Goal: Transaction & Acquisition: Complete application form

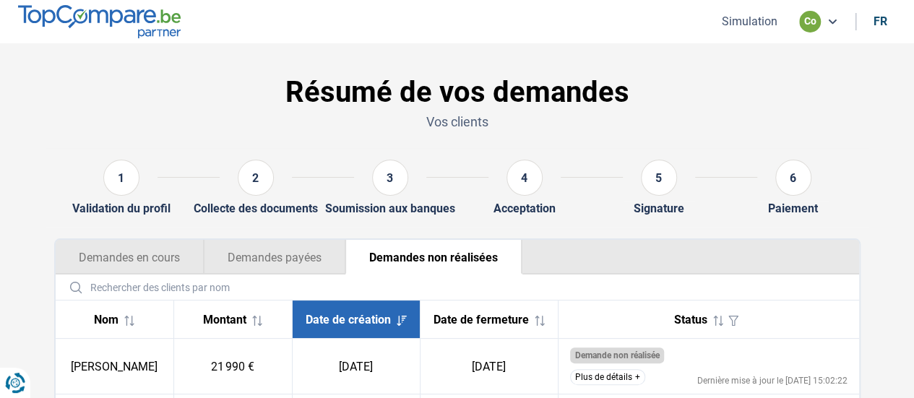
click at [741, 20] on button "Simulation" at bounding box center [750, 21] width 64 height 15
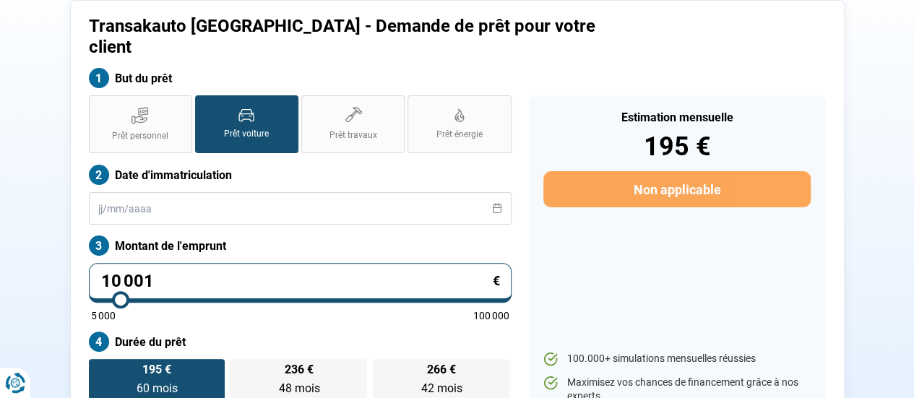
scroll to position [107, 0]
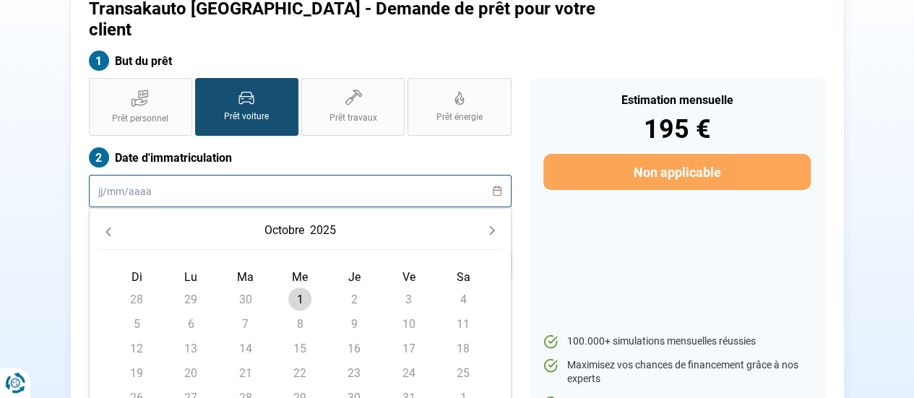
click at [428, 175] on input "text" at bounding box center [300, 191] width 423 height 33
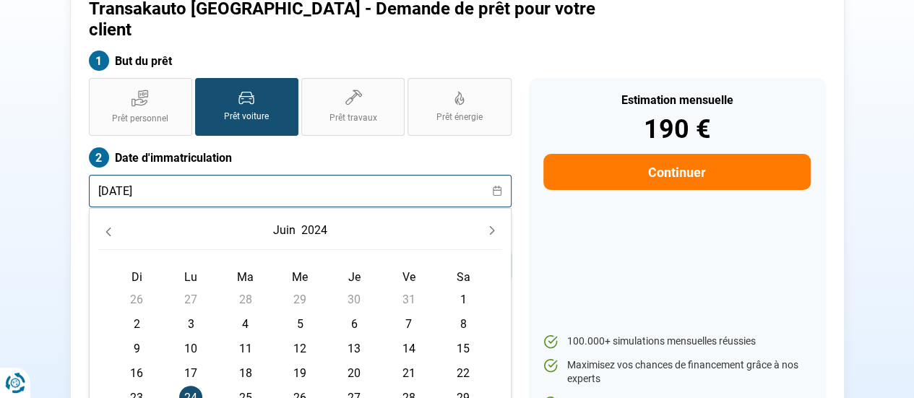
type input "24/06/2024"
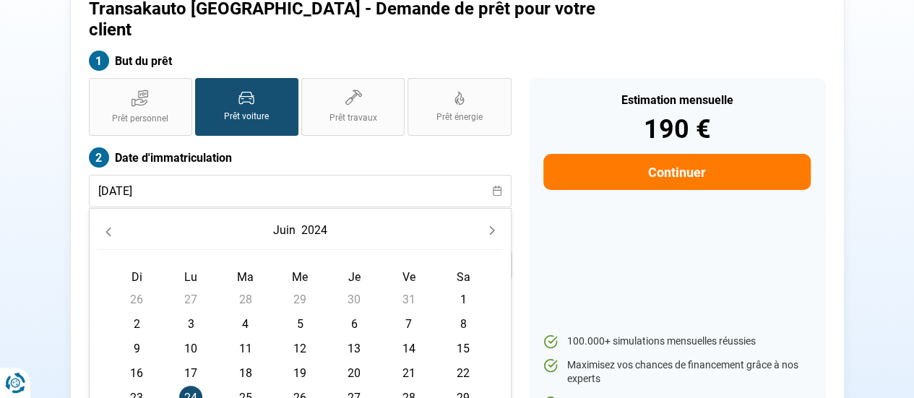
click at [189, 386] on span "24" at bounding box center [190, 397] width 23 height 23
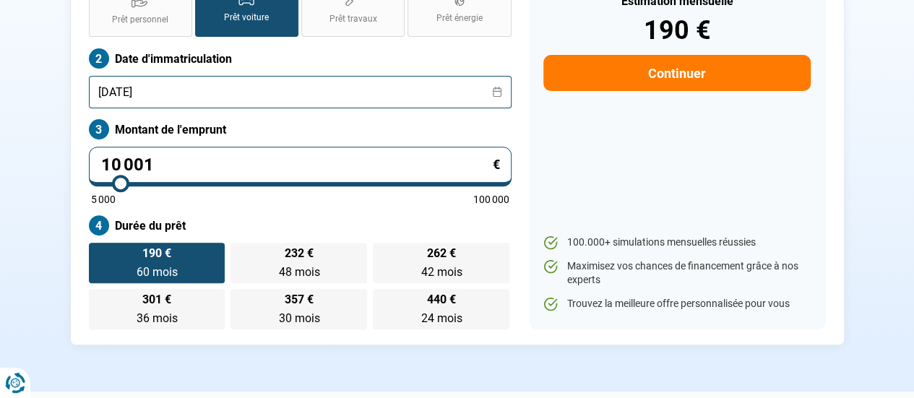
scroll to position [252, 0]
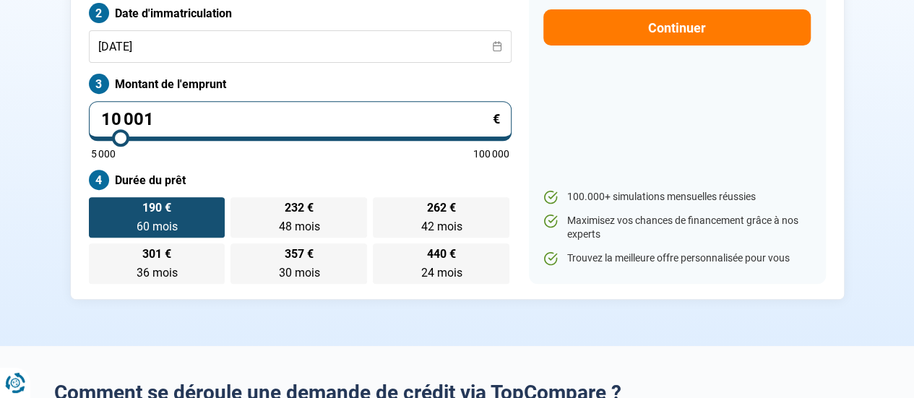
drag, startPoint x: 295, startPoint y: 102, endPoint x: 66, endPoint y: 121, distance: 229.2
click at [66, 121] on div "Transakauto Bruxelles - Demande de prêt pour votre client But du prêt Prêt pers…" at bounding box center [458, 69] width 824 height 462
type input "3"
type input "5000"
type input "36"
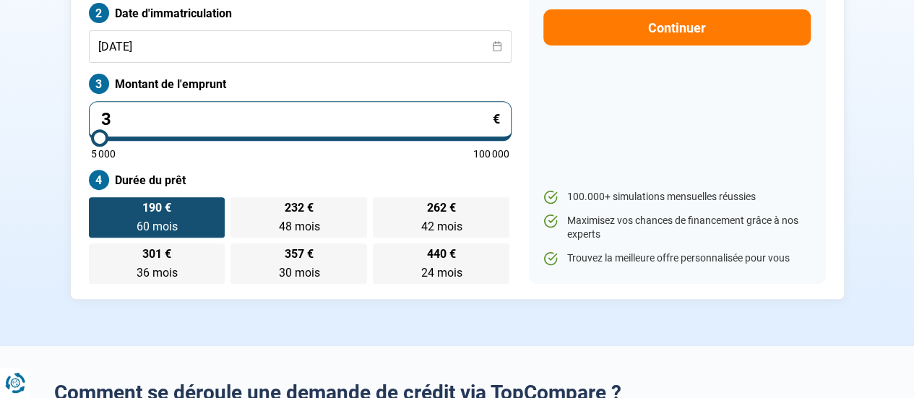
type input "5000"
type input "360"
type input "5000"
type input "3 600"
type input "5000"
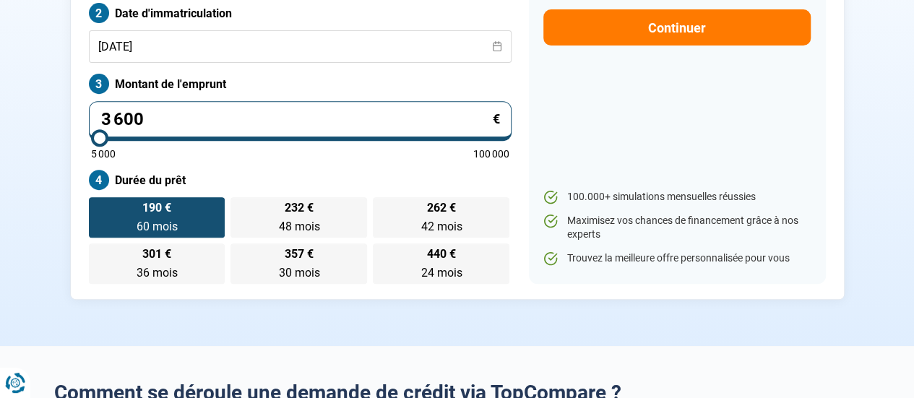
type input "36 000"
type input "36000"
type input "36 000"
radio input "false"
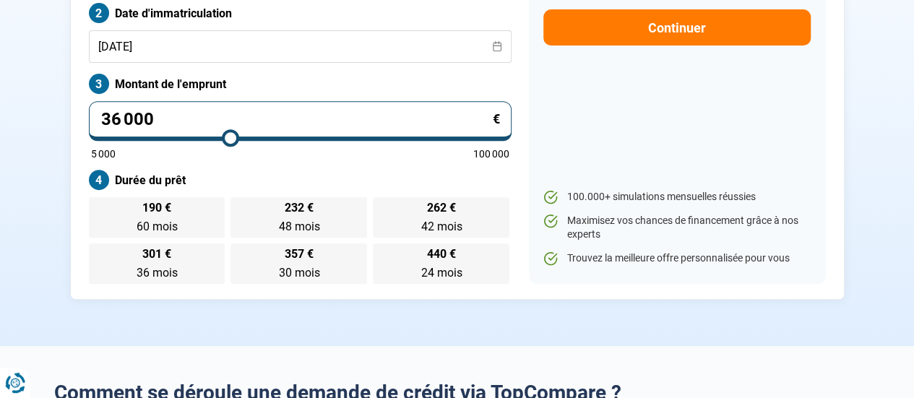
click at [38, 199] on section "Transakauto Bruxelles - Demande de prêt pour votre client But du prêt Prêt pers…" at bounding box center [457, 69] width 914 height 554
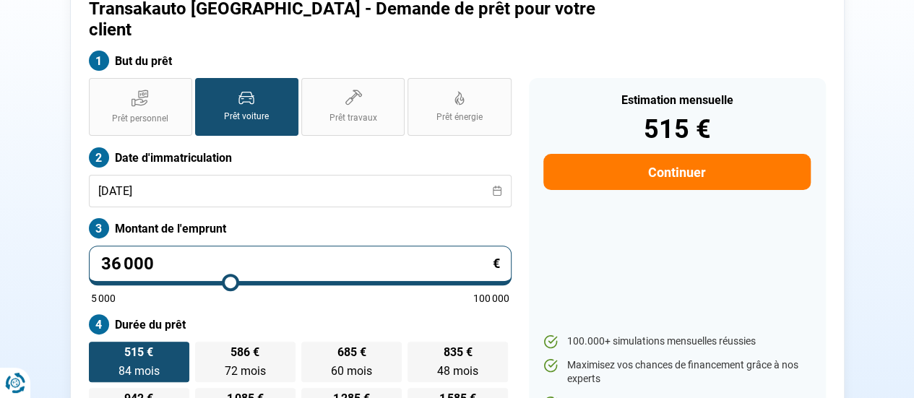
scroll to position [179, 0]
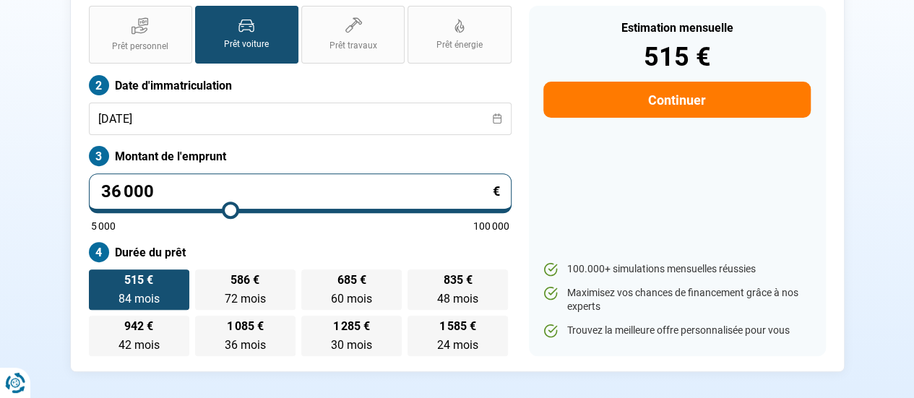
drag, startPoint x: 360, startPoint y: 163, endPoint x: 85, endPoint y: 174, distance: 274.9
click at [85, 174] on div "Prêt personnel Prêt voiture Prêt travaux Prêt énergie Prêt voiture Date d'immat…" at bounding box center [300, 181] width 440 height 351
drag, startPoint x: 708, startPoint y: 212, endPoint x: 687, endPoint y: 210, distance: 21.7
click at [708, 210] on div "Estimation mensuelle 515 € Continuer 100.000+ simulations mensuelles réussies M…" at bounding box center [677, 181] width 297 height 351
type input "46 250"
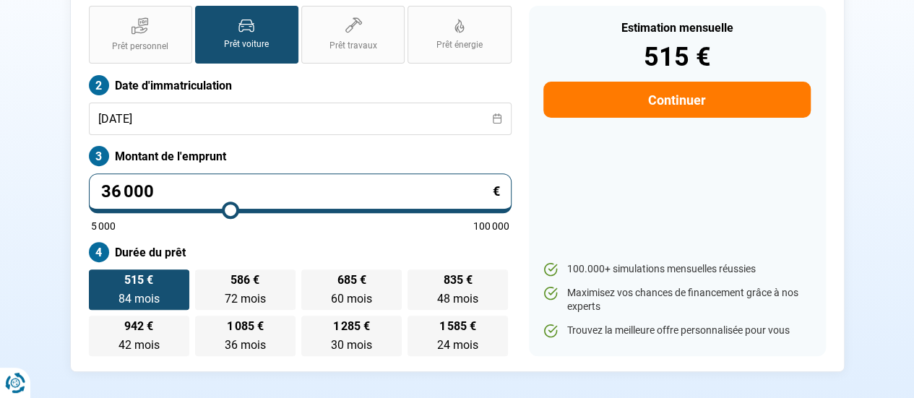
type input "46250"
type input "44 750"
type input "44750"
type input "40 500"
type input "40500"
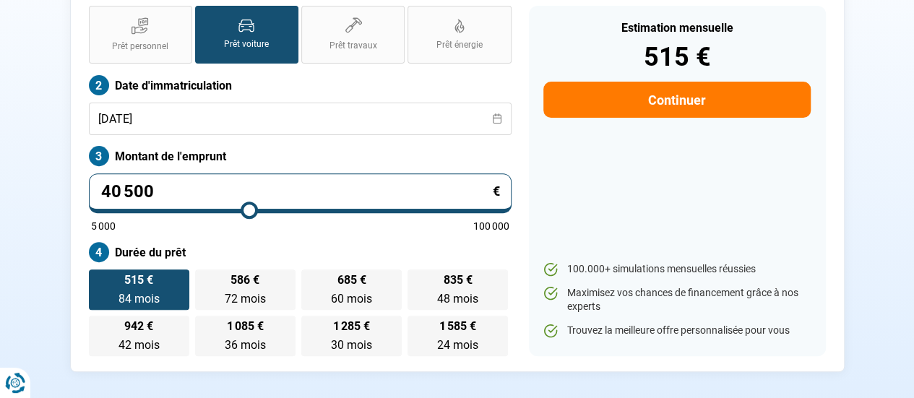
type input "35 000"
type input "35000"
type input "29 000"
type input "29000"
type input "23 250"
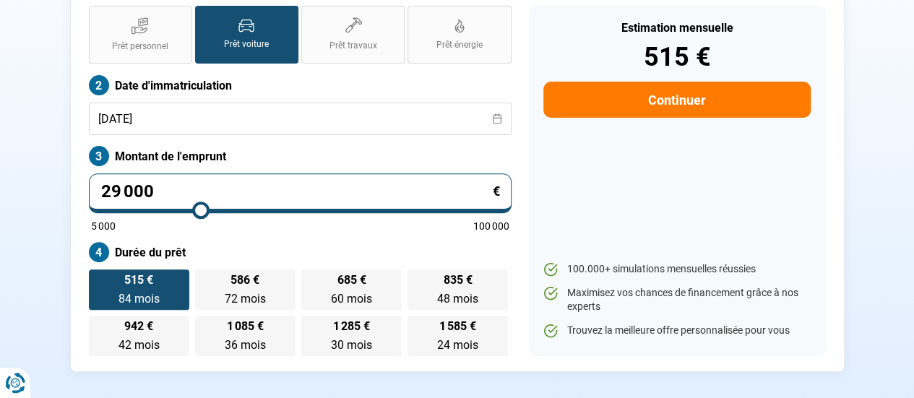
type input "23250"
type input "17 250"
type input "17250"
type input "12 250"
drag, startPoint x: 225, startPoint y: 182, endPoint x: 116, endPoint y: 193, distance: 110.4
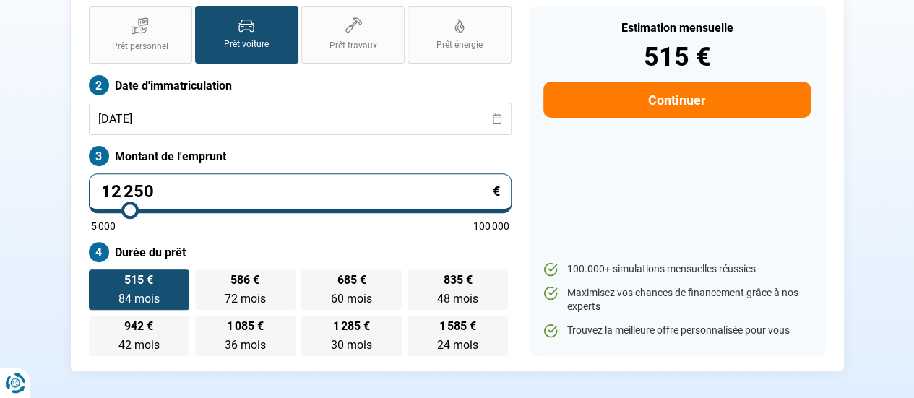
type input "11500"
click at [126, 209] on input "range" at bounding box center [300, 210] width 418 height 3
type input "11 500"
radio input "true"
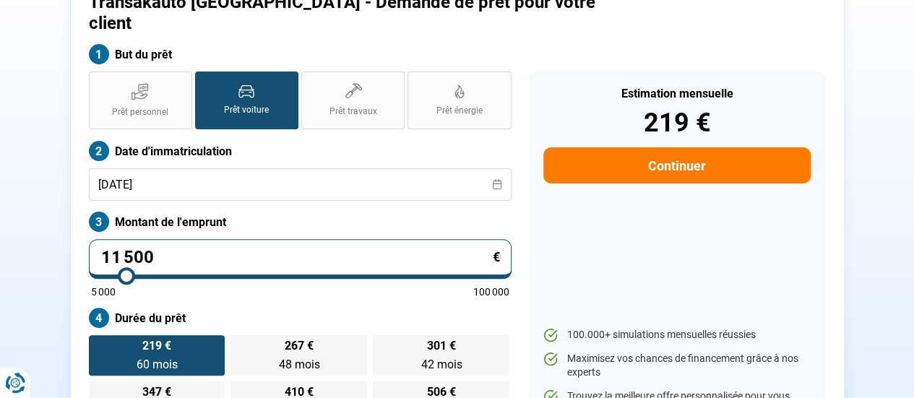
scroll to position [107, 0]
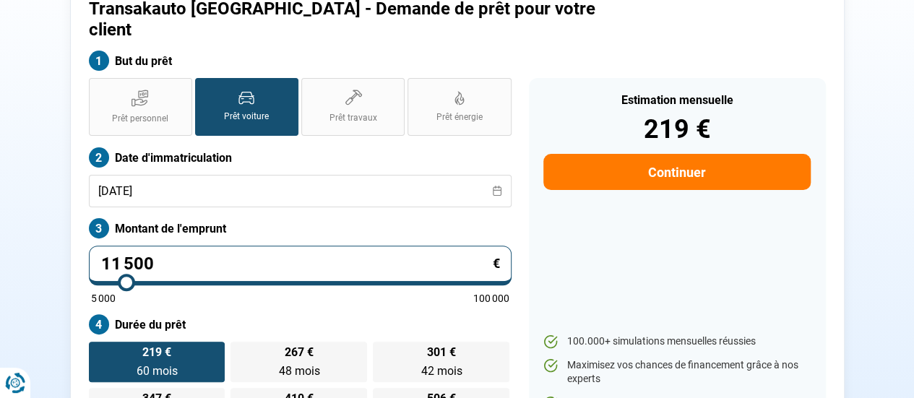
type input "11 250"
type input "11250"
type input "12 000"
type input "12000"
type input "14 750"
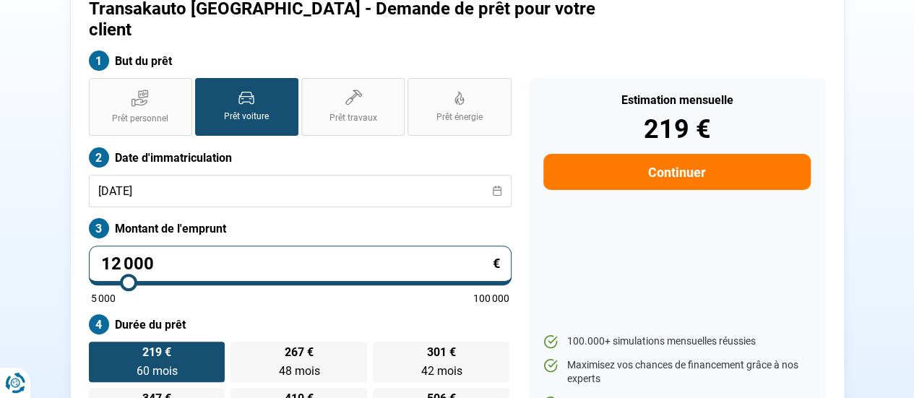
type input "14750"
type input "19 750"
type input "19750"
type input "25 250"
type input "25250"
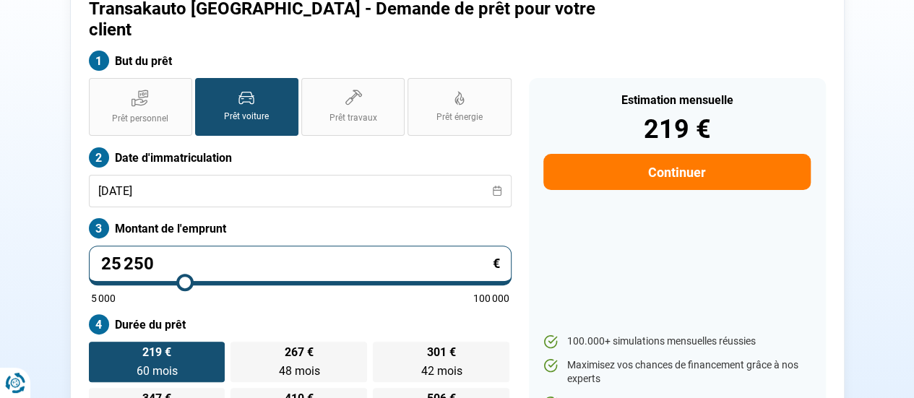
type input "29 250"
type input "29250"
type input "32 250"
type input "32250"
type input "33 250"
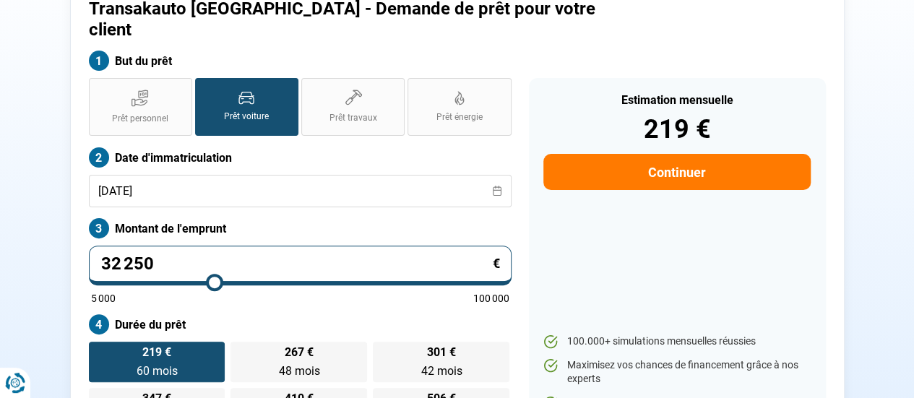
type input "33250"
type input "33 500"
type input "33500"
type input "33 750"
type input "33750"
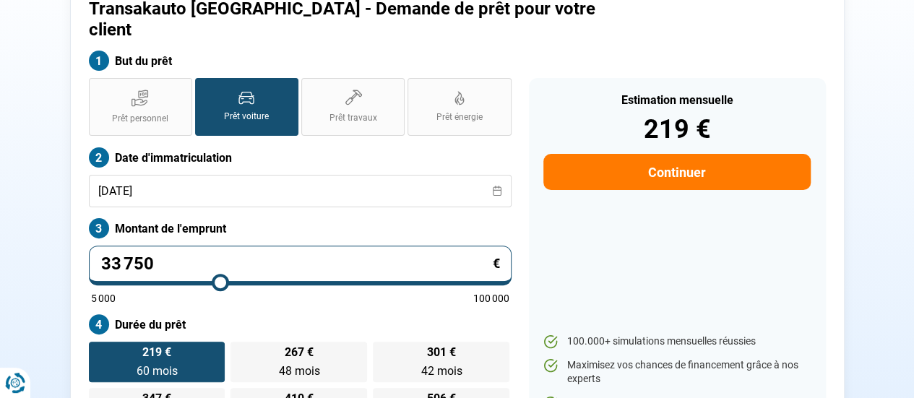
type input "34 000"
type input "34000"
type input "34 250"
drag, startPoint x: 126, startPoint y: 257, endPoint x: 221, endPoint y: 261, distance: 95.5
type input "34250"
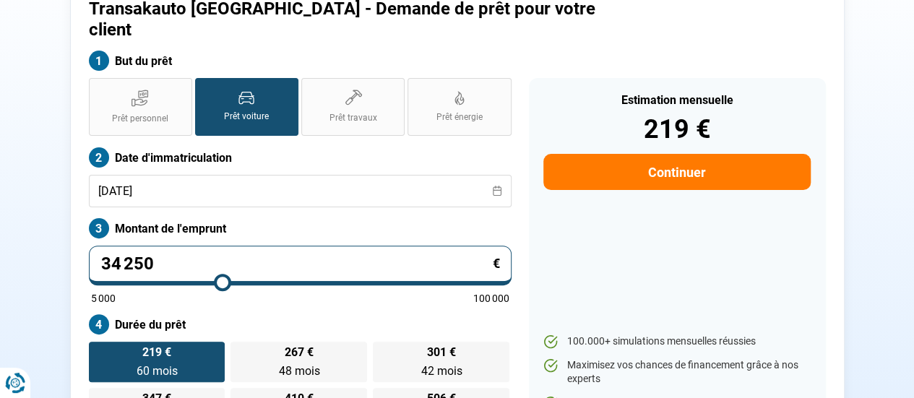
click at [222, 281] on input "range" at bounding box center [300, 282] width 418 height 3
radio input "false"
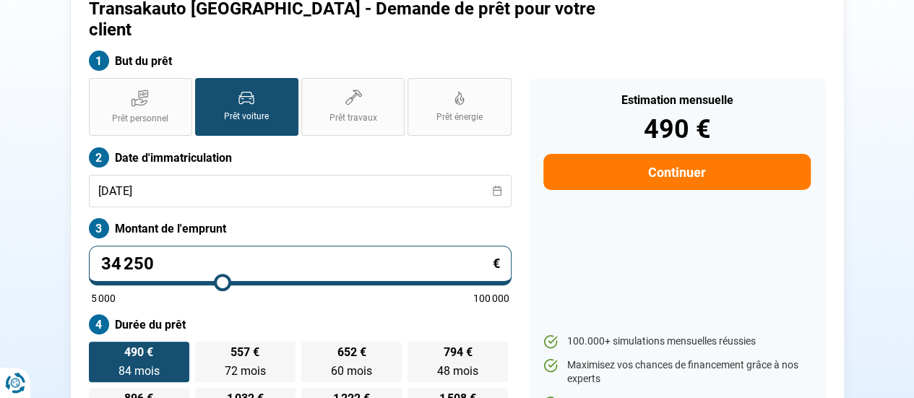
drag, startPoint x: 215, startPoint y: 242, endPoint x: 119, endPoint y: 247, distance: 96.3
click at [119, 247] on input "34 250" at bounding box center [300, 266] width 423 height 40
type input "345"
type input "5000"
type input "3 456"
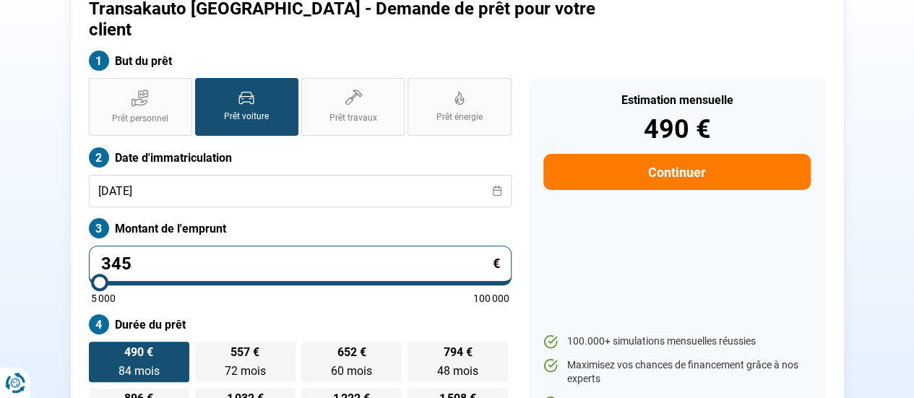
type input "5000"
type input "345"
type input "5000"
type input "3 450"
type input "5000"
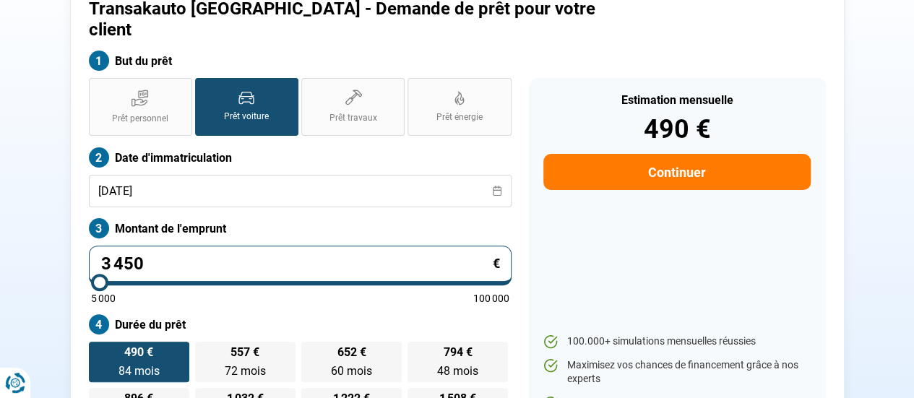
type input "34 500"
type input "34500"
click at [25, 216] on section "Transakauto Bruxelles - Demande de prêt pour votre client But du prêt Prêt pers…" at bounding box center [457, 213] width 914 height 554
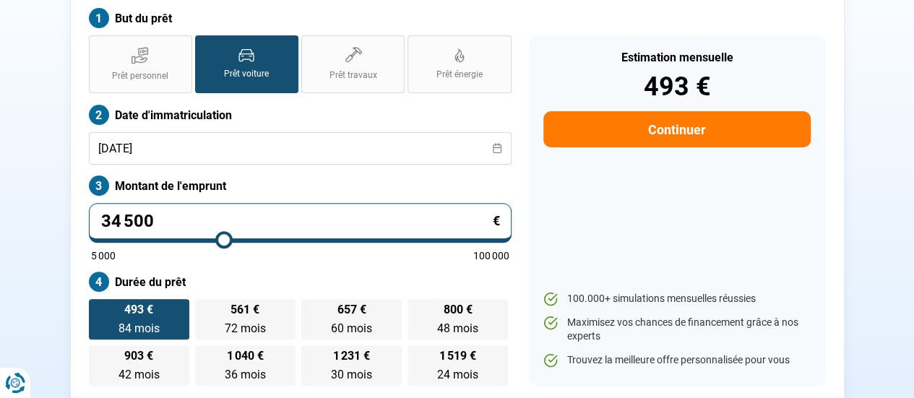
scroll to position [179, 0]
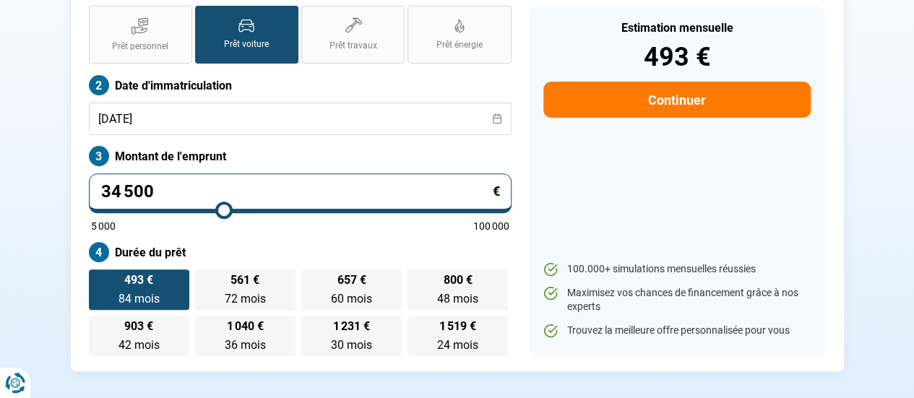
drag, startPoint x: 383, startPoint y: 173, endPoint x: 145, endPoint y: 172, distance: 237.8
click at [91, 173] on input "34 500" at bounding box center [300, 193] width 423 height 40
type input "3"
type input "5000"
type input "36"
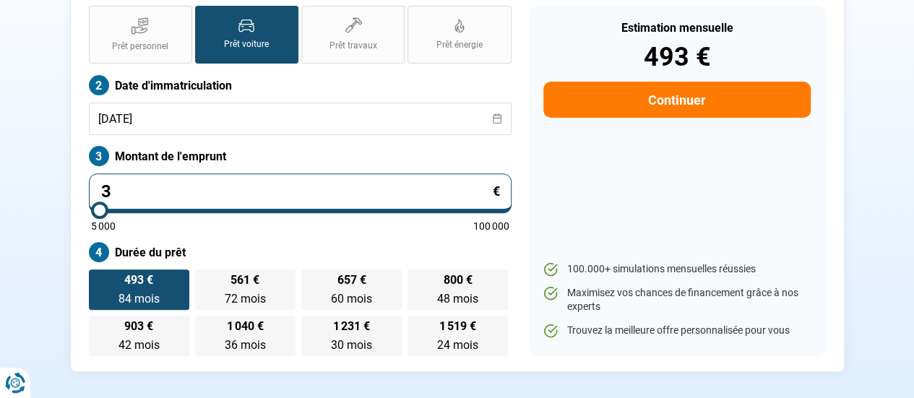
type input "5000"
type input "365"
type input "5000"
type input "3 650"
type input "5000"
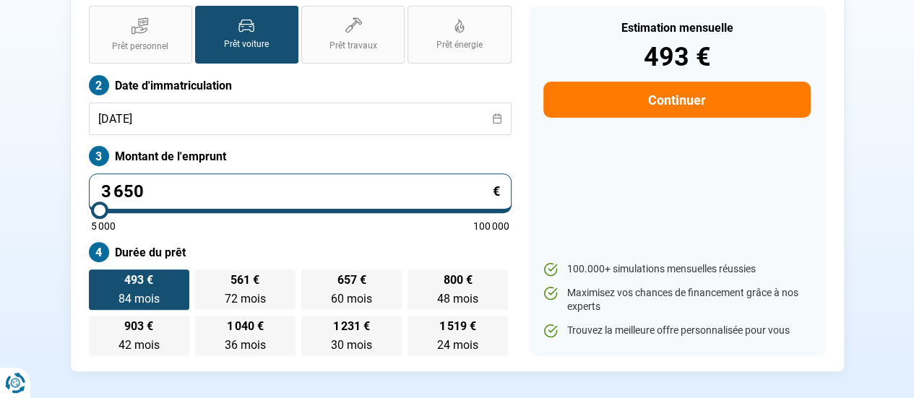
type input "36 500"
type input "36500"
type input "3 650"
type input "5000"
type input "365"
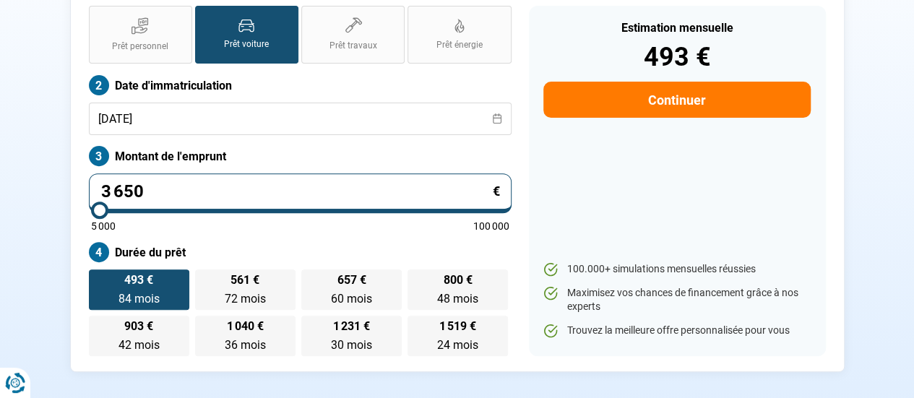
type input "5000"
type input "36"
type input "5000"
type input "360"
type input "5000"
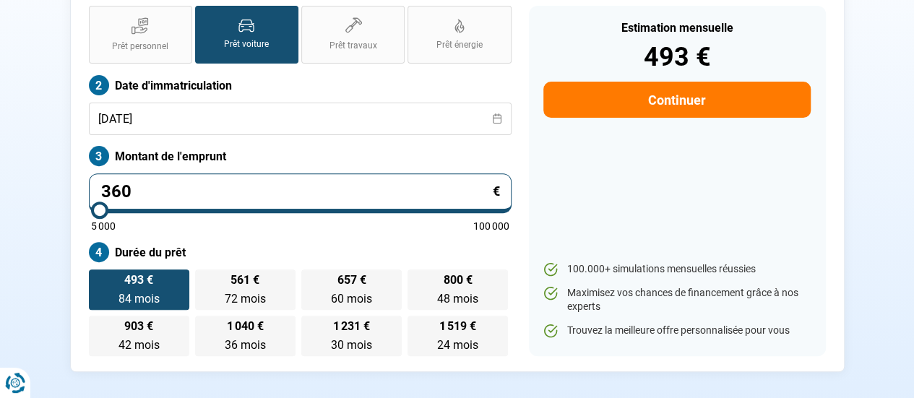
type input "3 600"
type input "5000"
type input "36 000"
type input "36000"
type input "36 000"
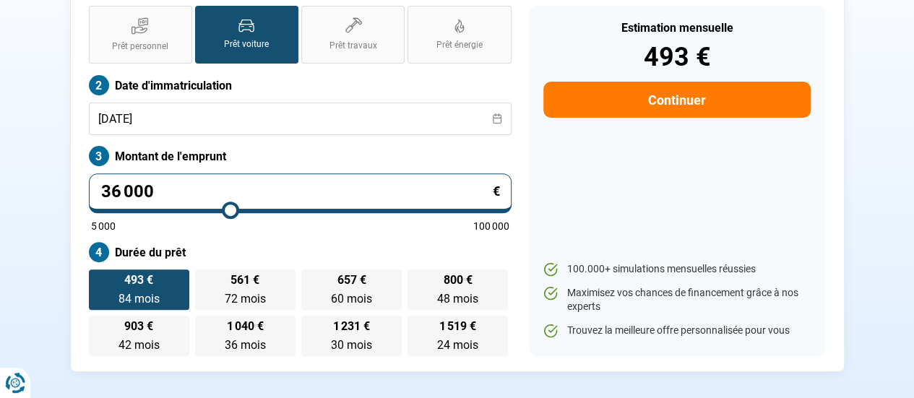
click at [855, 133] on div "Transakauto Bruxelles - Demande de prêt pour votre client But du prêt Prêt pers…" at bounding box center [458, 141] width 824 height 462
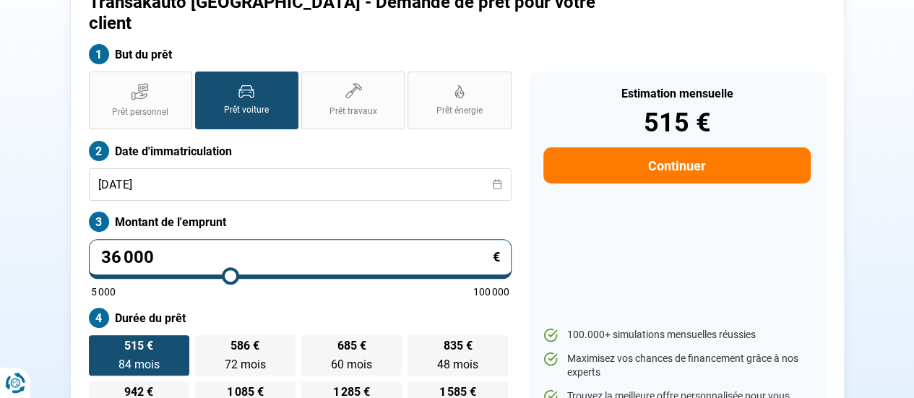
scroll to position [107, 0]
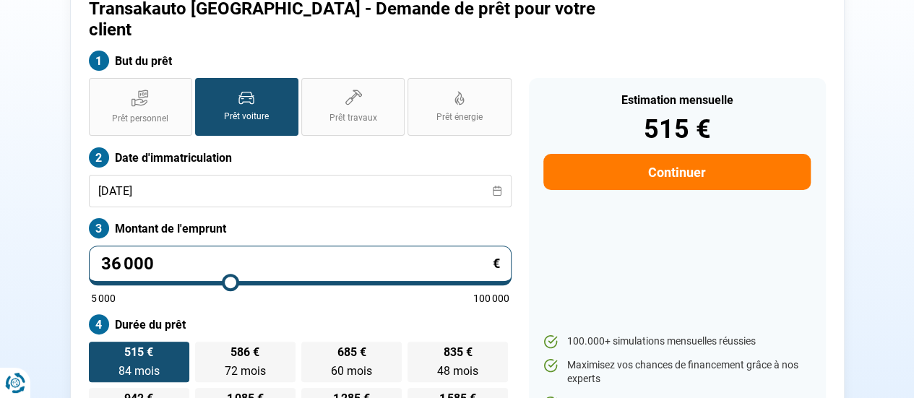
click at [711, 154] on button "Continuer" at bounding box center [676, 172] width 267 height 36
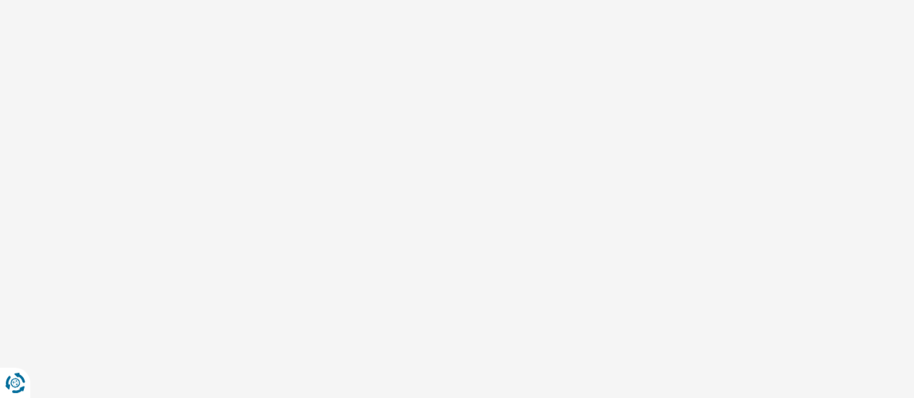
select select "32"
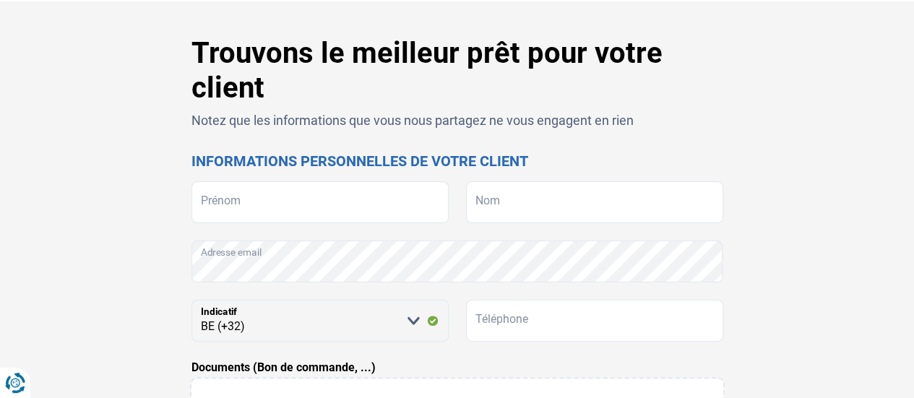
scroll to position [72, 0]
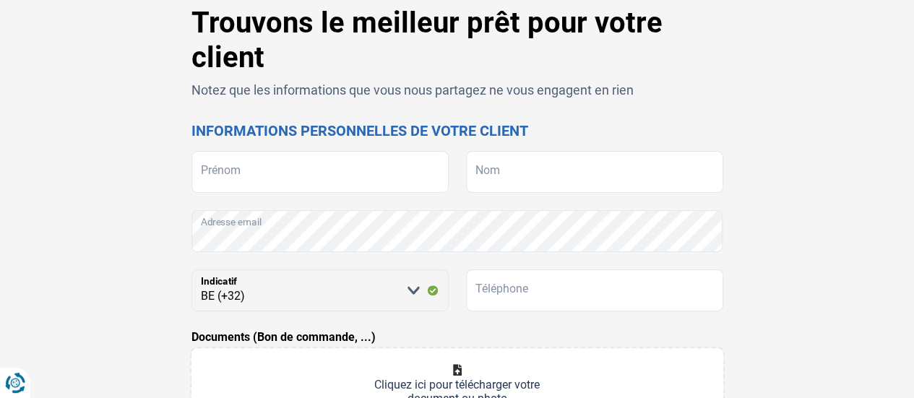
click at [282, 145] on div "Trouvons le meilleur prêt pour votre client Notez que les informations que vous…" at bounding box center [458, 351] width 532 height 691
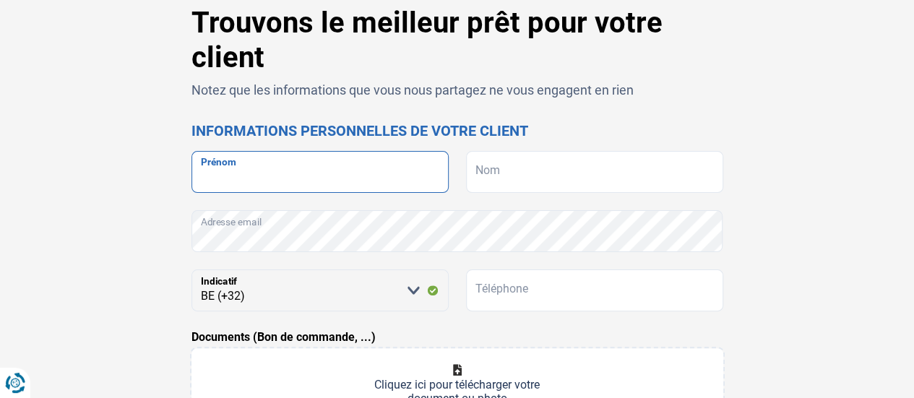
drag, startPoint x: 292, startPoint y: 176, endPoint x: 601, endPoint y: 157, distance: 309.9
click at [294, 176] on input "Prénom" at bounding box center [320, 172] width 257 height 42
type input "Debora"
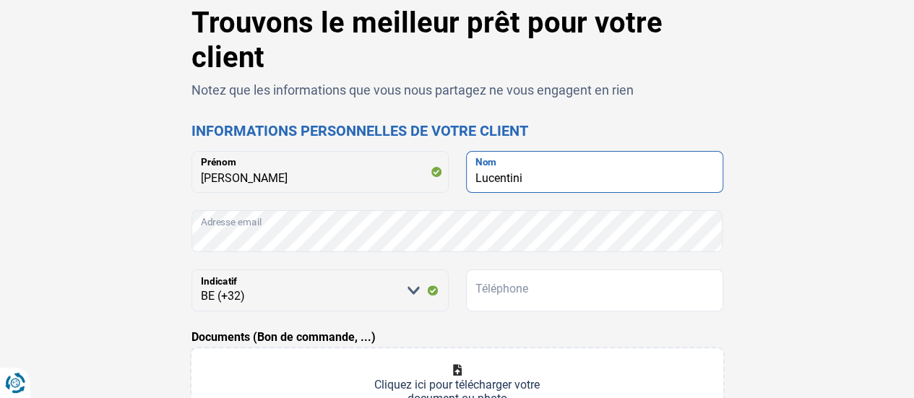
type input "Lucentini"
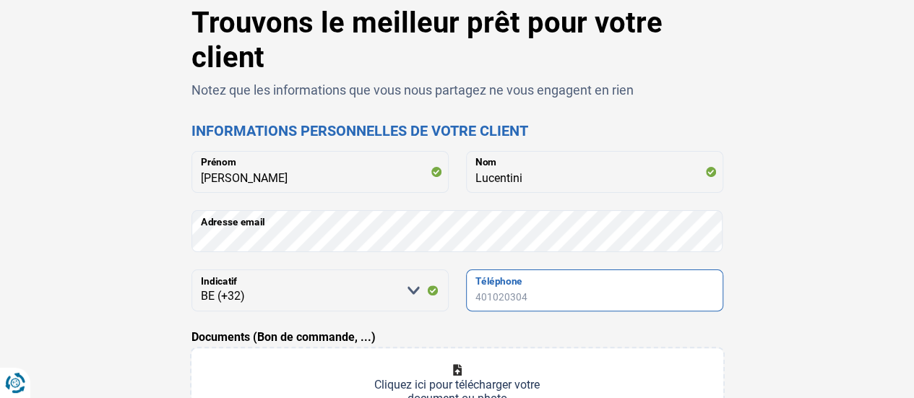
click at [613, 275] on input "Téléphone" at bounding box center [594, 291] width 257 height 42
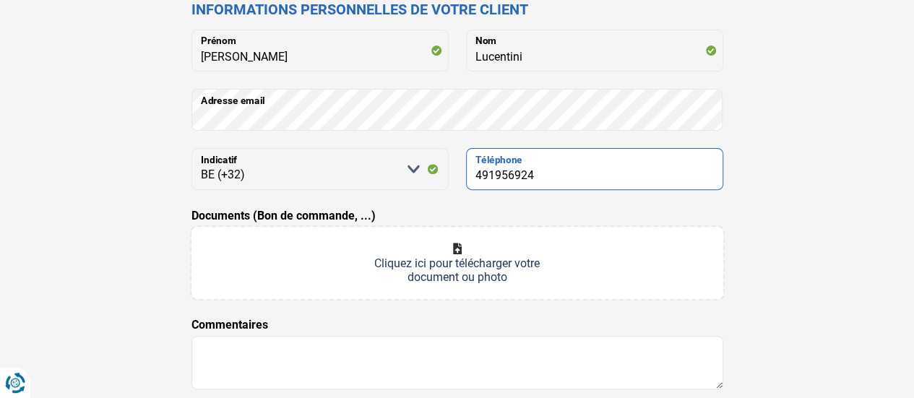
scroll to position [217, 0]
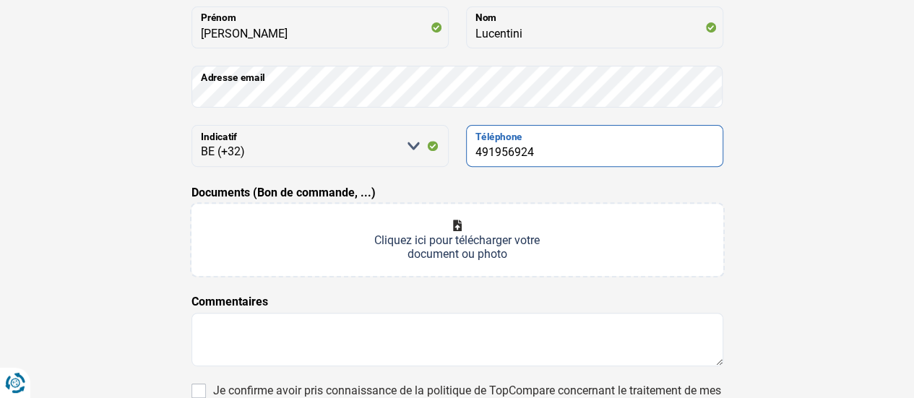
type input "491956924"
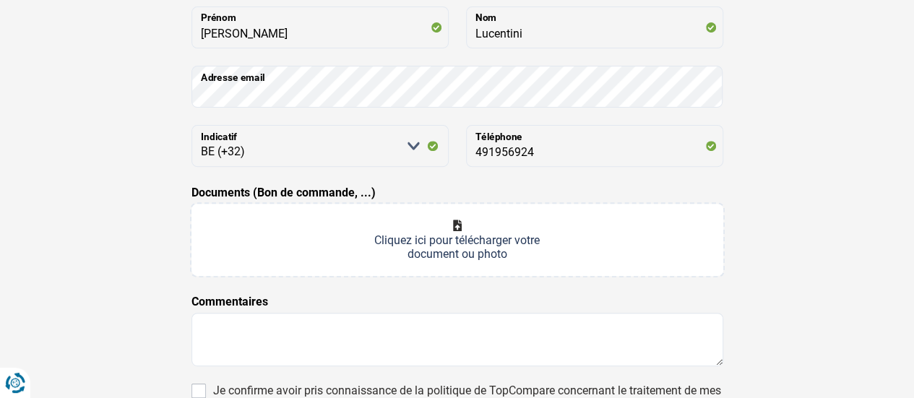
click at [510, 235] on input "Documents (Bon de commande, ...)" at bounding box center [458, 240] width 532 height 72
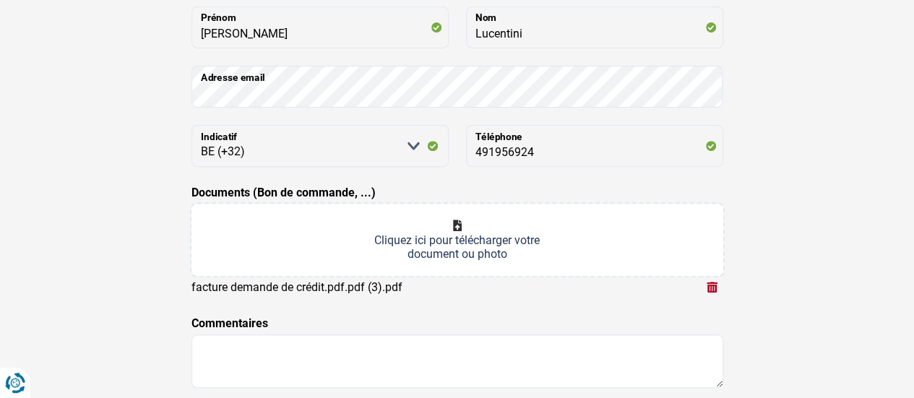
click at [449, 248] on input "Documents (Bon de commande, ...)" at bounding box center [458, 240] width 532 height 72
type input "C:\fakepath\WhatsApp Image 2025-10-01 at 17.18.49 (1).jpeg"
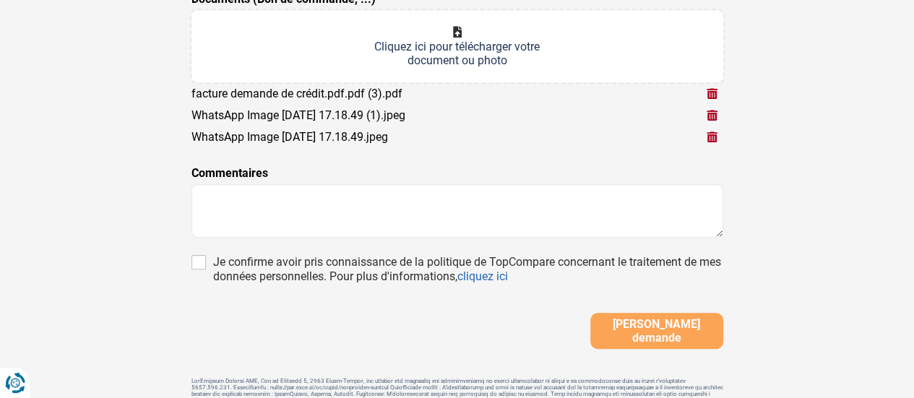
scroll to position [434, 0]
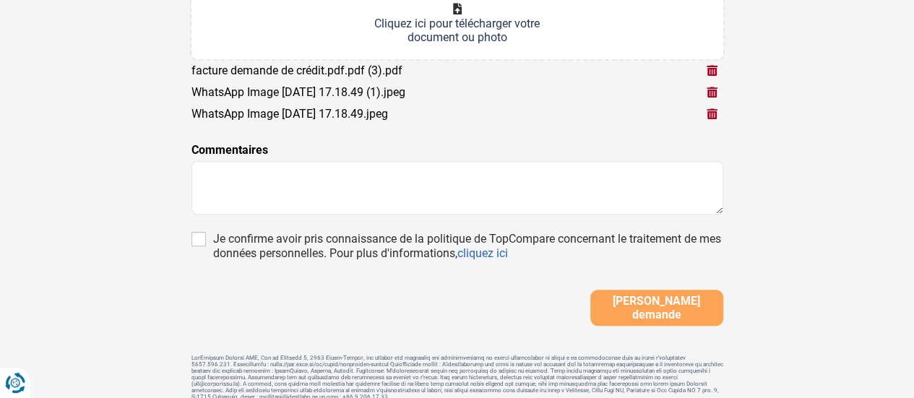
click at [310, 235] on div "Je confirme avoir pris connaissance de la politique de TopCompare concernant le…" at bounding box center [468, 246] width 510 height 29
click at [206, 235] on input "Je confirme avoir pris connaissance de la politique de TopCompare concernant le…" at bounding box center [199, 239] width 14 height 14
checkbox input "true"
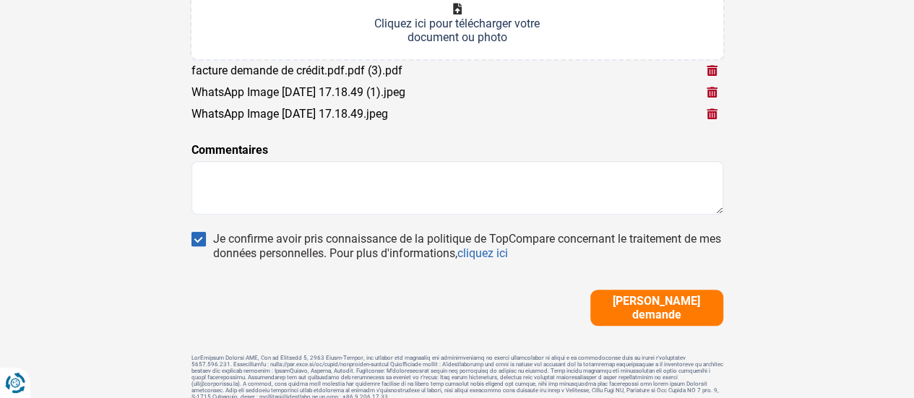
click at [644, 307] on span "Soumettre demande" at bounding box center [657, 307] width 124 height 27
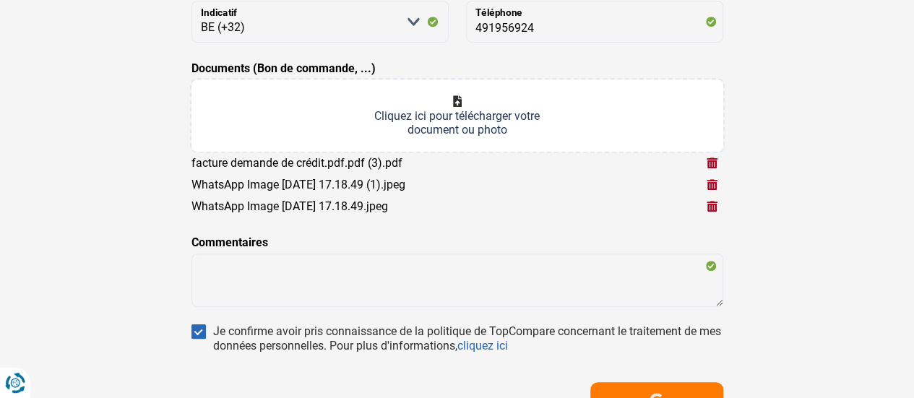
scroll to position [289, 0]
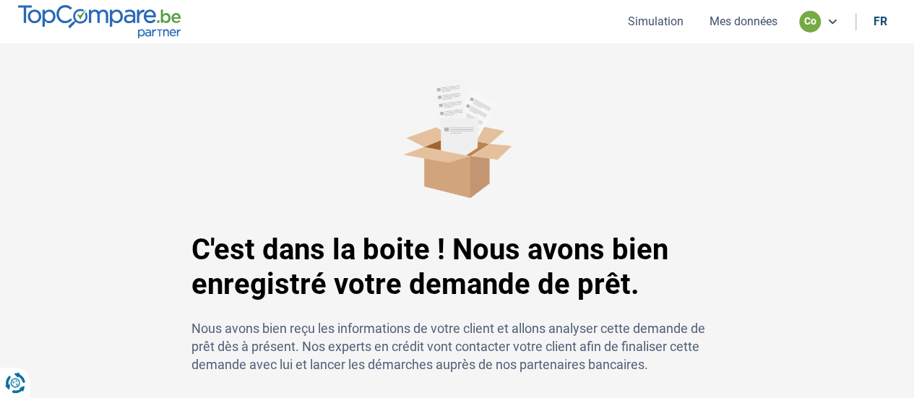
click at [152, 18] on img at bounding box center [99, 21] width 163 height 33
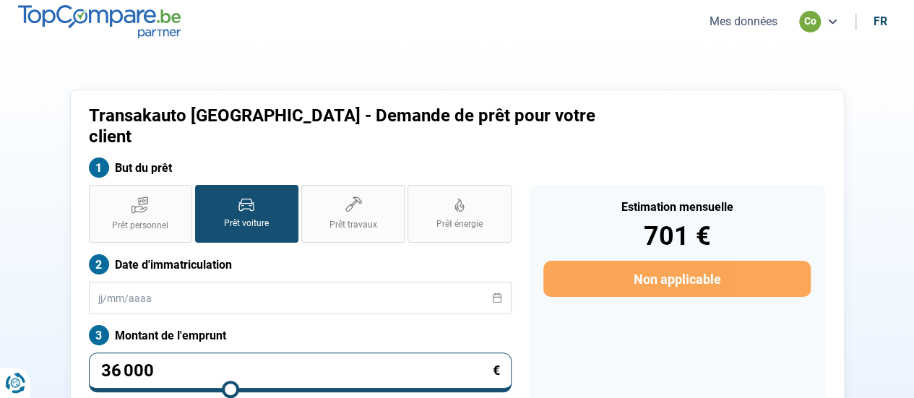
click at [752, 24] on button "Mes données" at bounding box center [743, 21] width 77 height 15
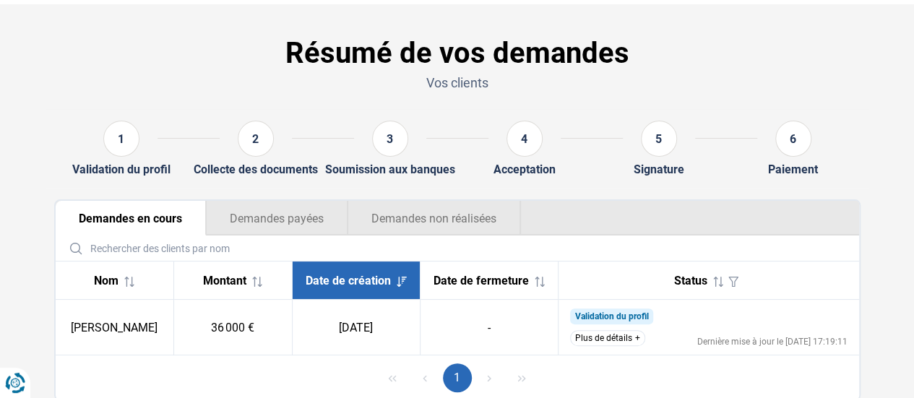
scroll to position [90, 0]
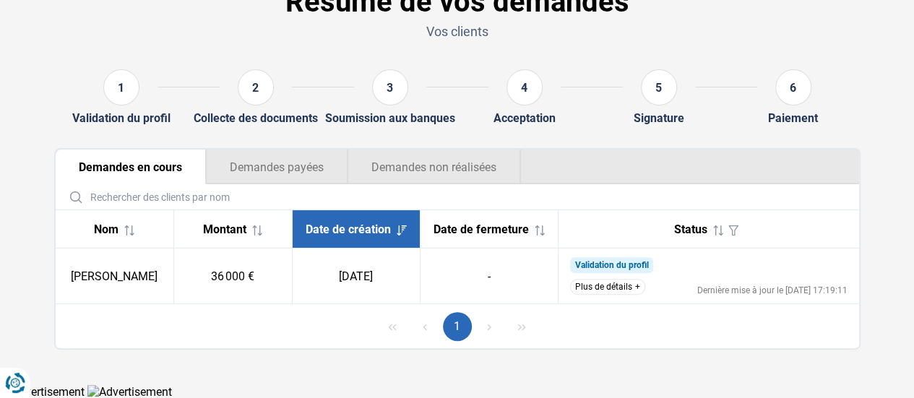
click at [633, 283] on button "Plus de détails" at bounding box center [607, 287] width 75 height 16
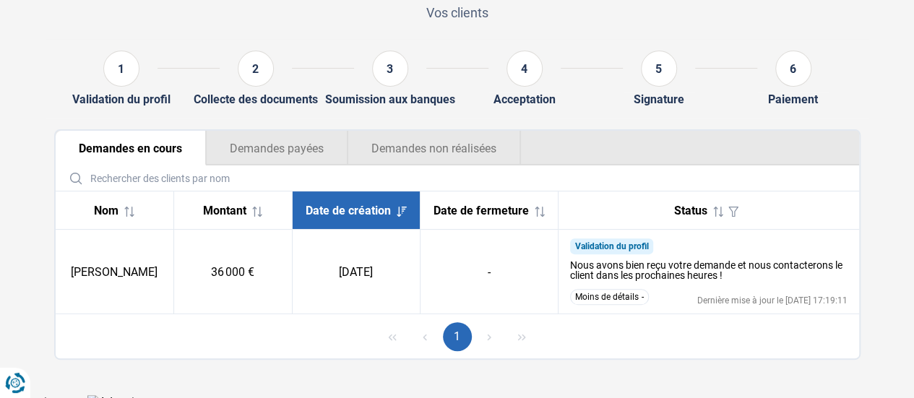
scroll to position [119, 0]
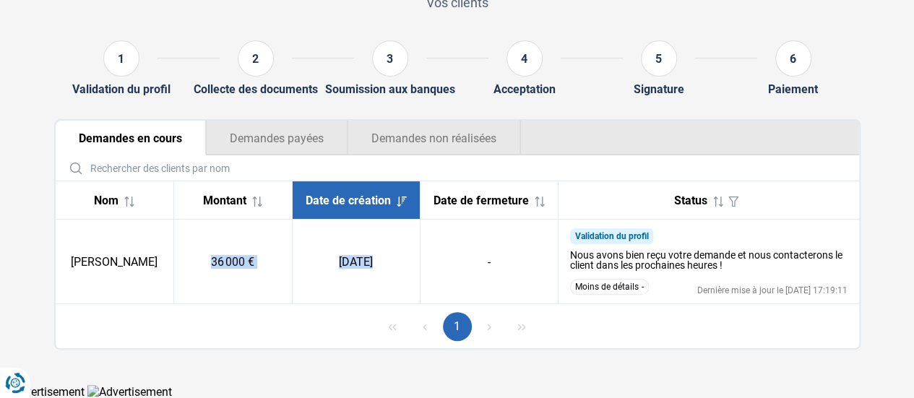
drag, startPoint x: 191, startPoint y: 244, endPoint x: 426, endPoint y: 244, distance: 235.6
click at [396, 245] on tr "Debora Lucentini 36 000 € 01/10/2025 - Validation du profil Nous avons bien reç…" at bounding box center [458, 262] width 804 height 85
drag, startPoint x: 479, startPoint y: 248, endPoint x: 461, endPoint y: 218, distance: 34.7
click at [479, 248] on td "-" at bounding box center [489, 262] width 138 height 85
click at [309, 132] on button "Demandes payées" at bounding box center [277, 138] width 142 height 35
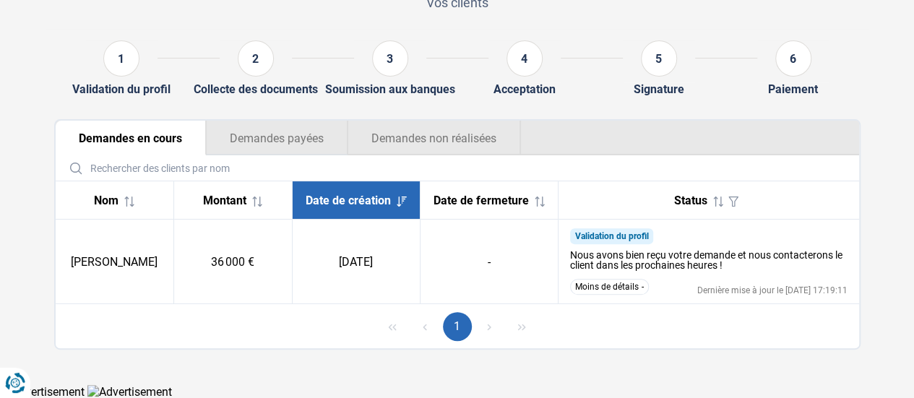
scroll to position [66, 0]
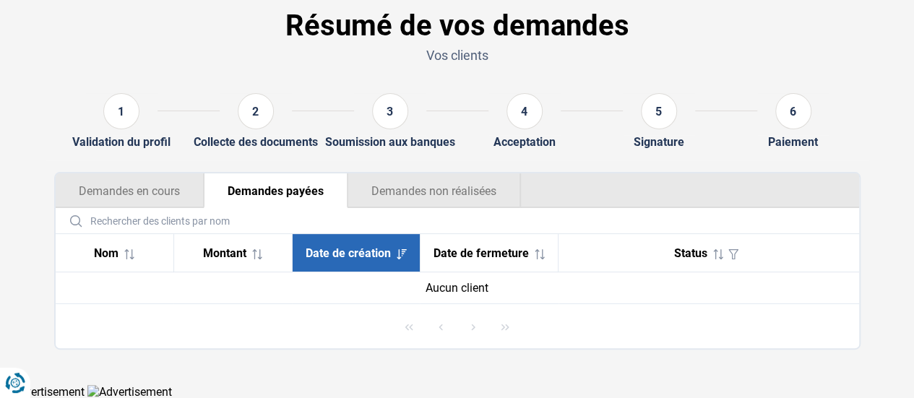
click at [405, 189] on button "Demandes non réalisées" at bounding box center [434, 190] width 173 height 35
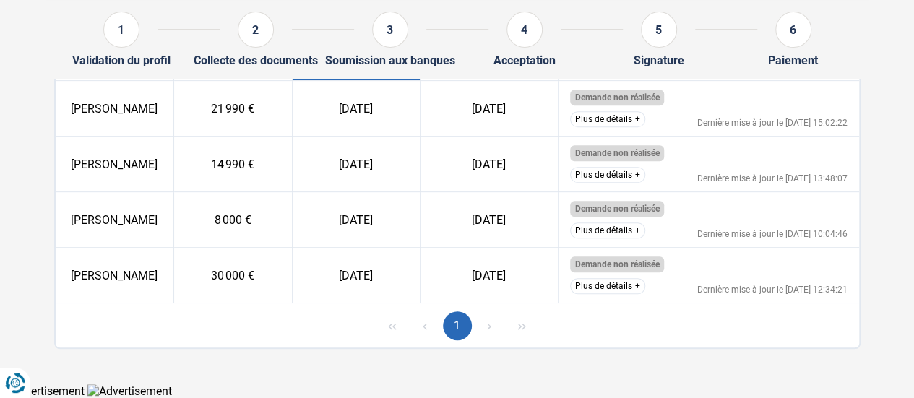
scroll to position [49, 0]
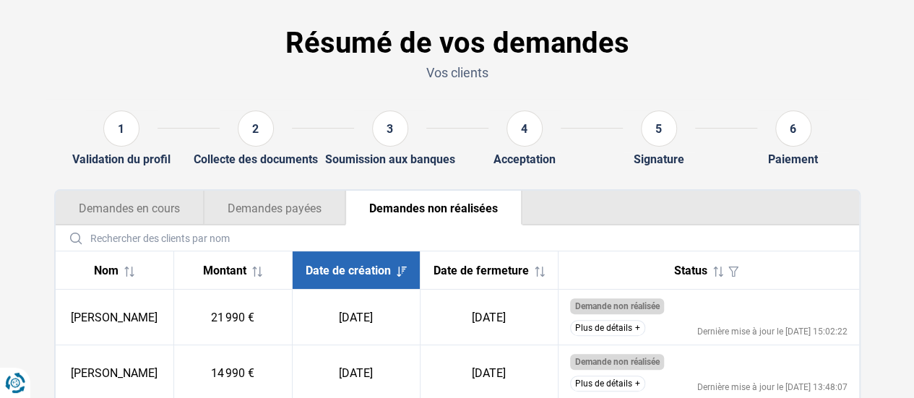
click at [137, 202] on button "Demandes en cours" at bounding box center [130, 208] width 148 height 35
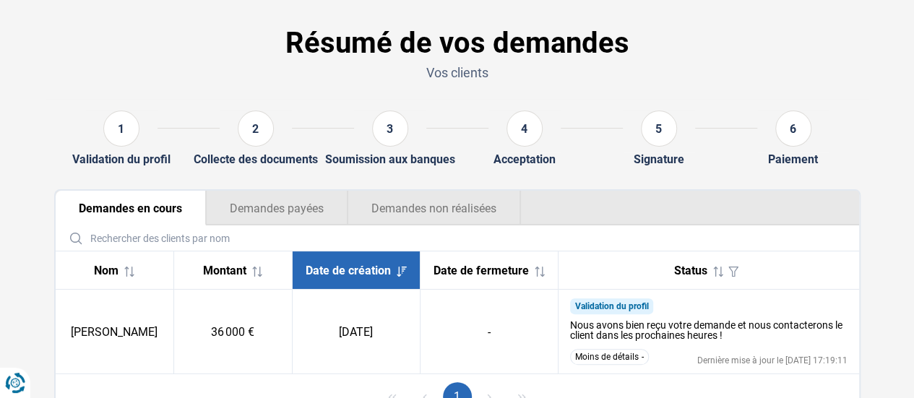
scroll to position [119, 0]
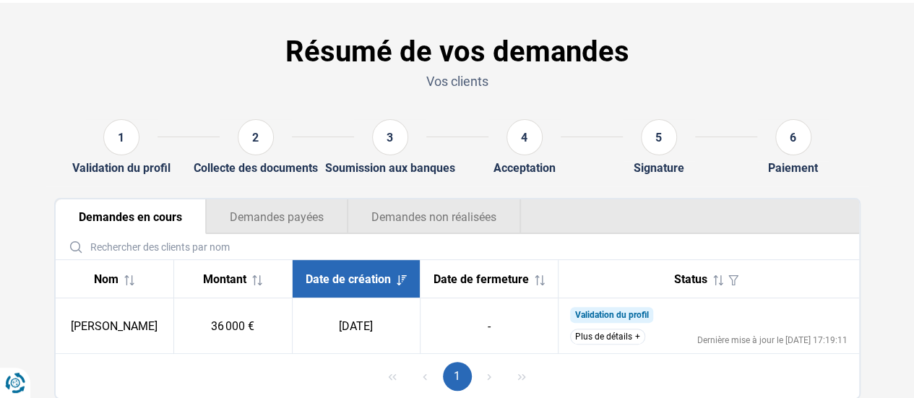
scroll to position [72, 0]
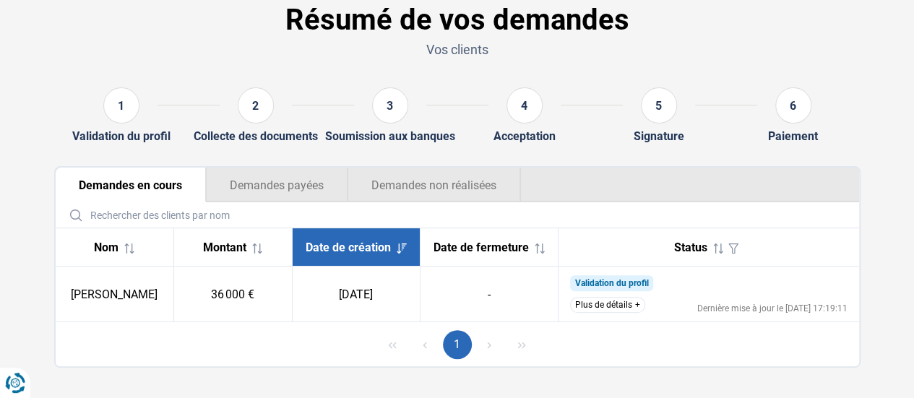
click at [609, 303] on button "Plus de détails" at bounding box center [607, 305] width 75 height 16
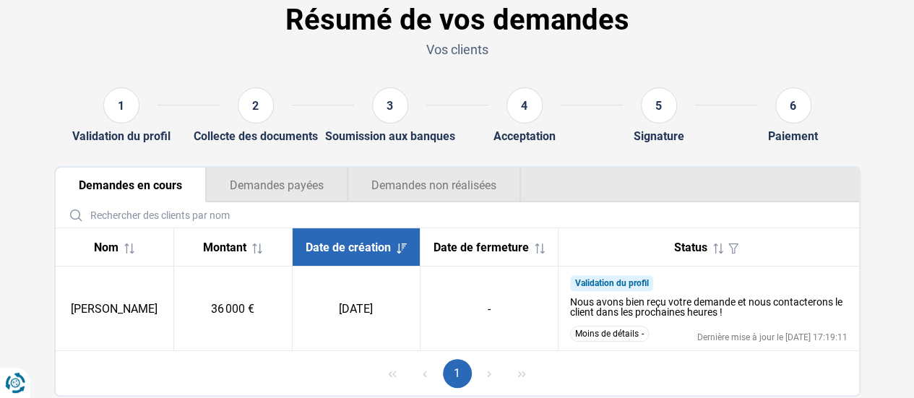
click at [294, 190] on button "Demandes payées" at bounding box center [277, 185] width 142 height 35
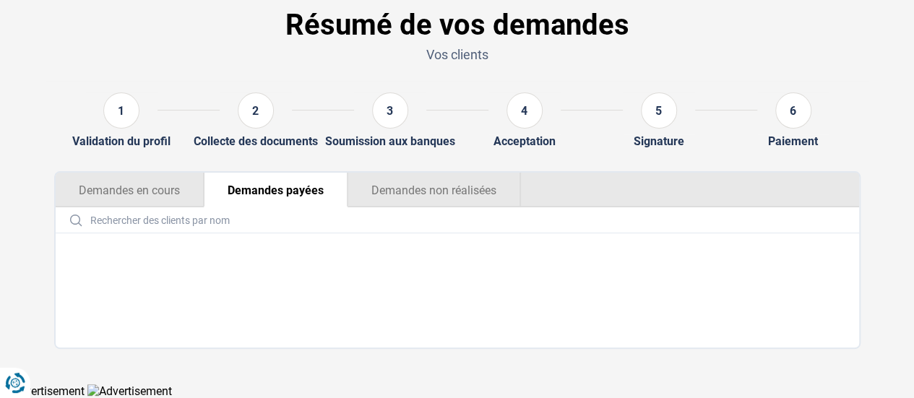
scroll to position [66, 0]
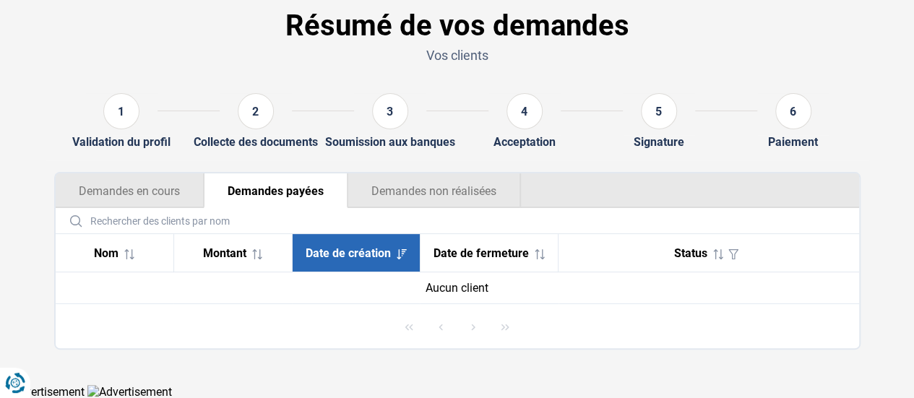
click at [402, 187] on button "Demandes non réalisées" at bounding box center [434, 190] width 173 height 35
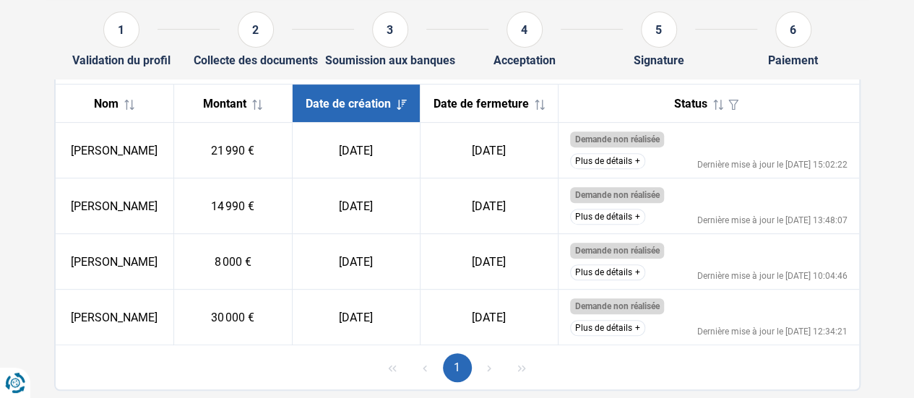
scroll to position [194, 0]
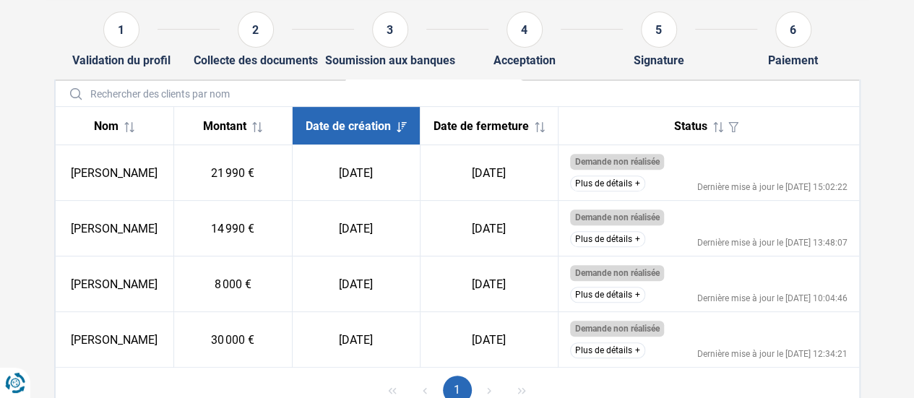
click at [242, 129] on span "Montant" at bounding box center [224, 126] width 43 height 14
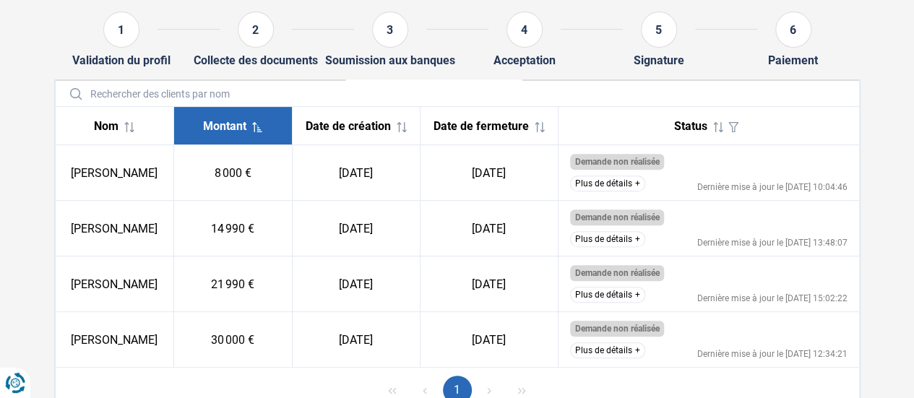
click at [134, 132] on icon at bounding box center [129, 127] width 10 height 10
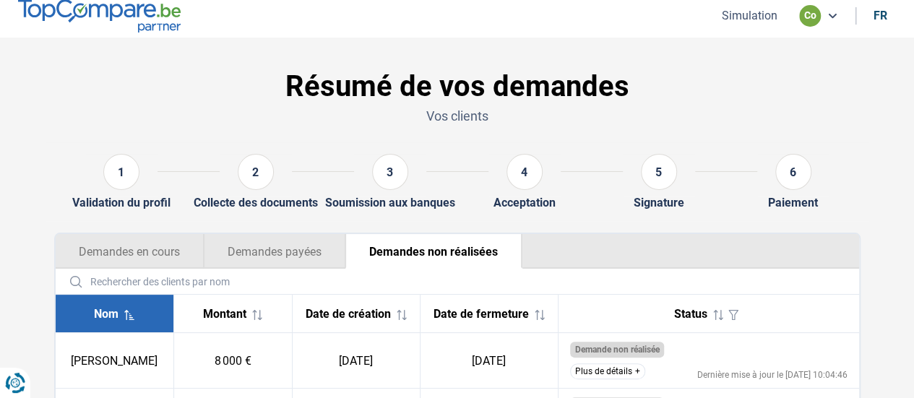
scroll to position [0, 0]
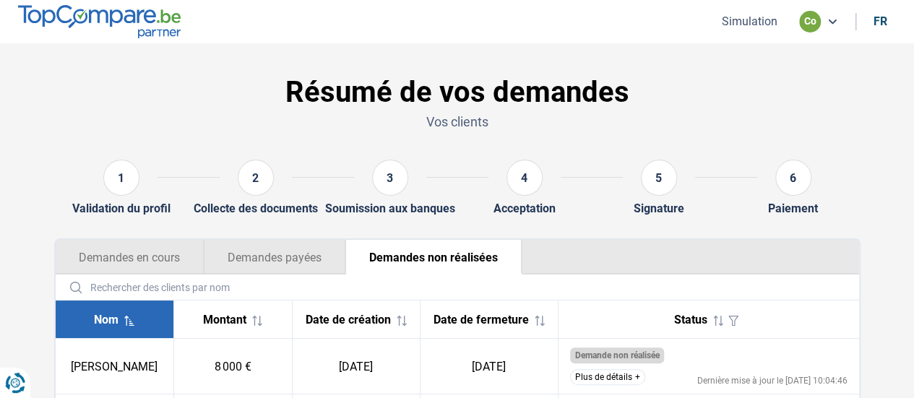
click at [246, 252] on button "Demandes payées" at bounding box center [275, 257] width 142 height 35
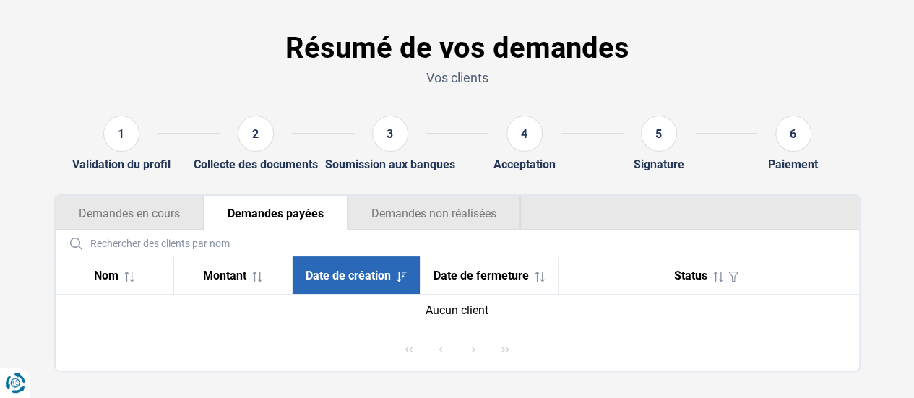
scroll to position [66, 0]
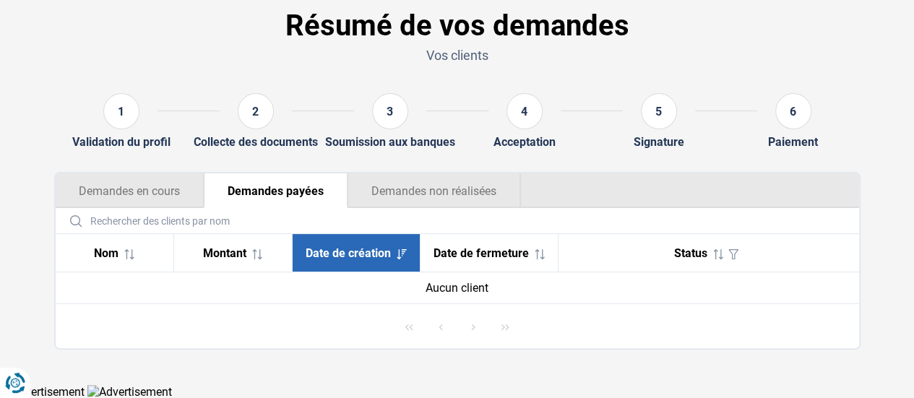
click at [161, 181] on button "Demandes en cours" at bounding box center [130, 190] width 148 height 35
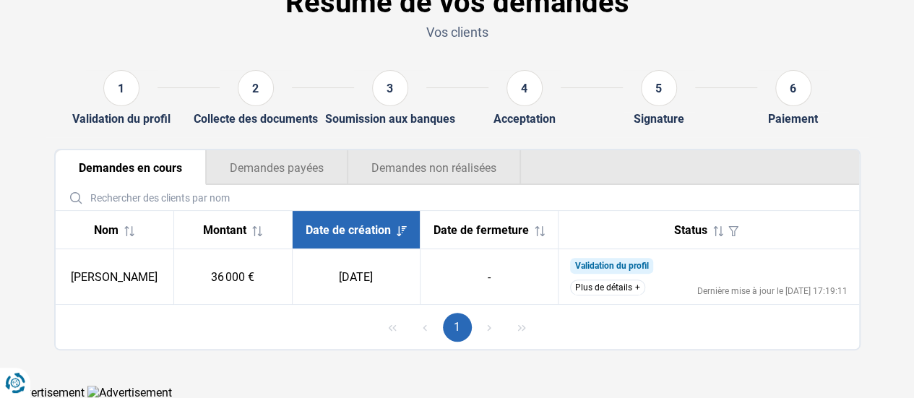
scroll to position [90, 0]
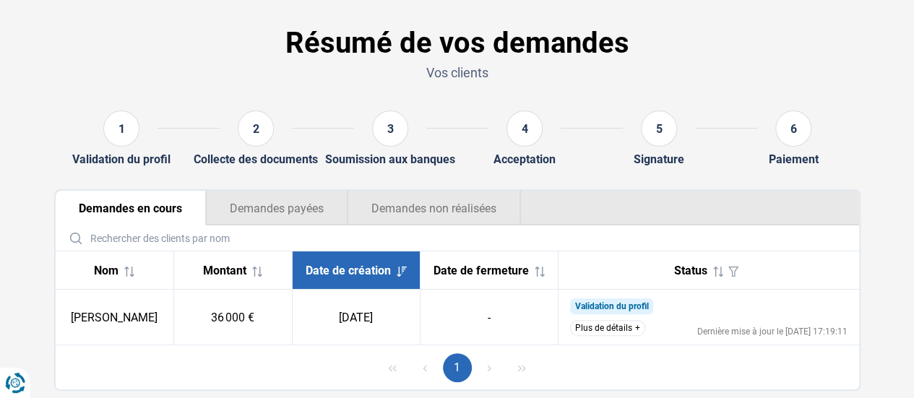
scroll to position [90, 0]
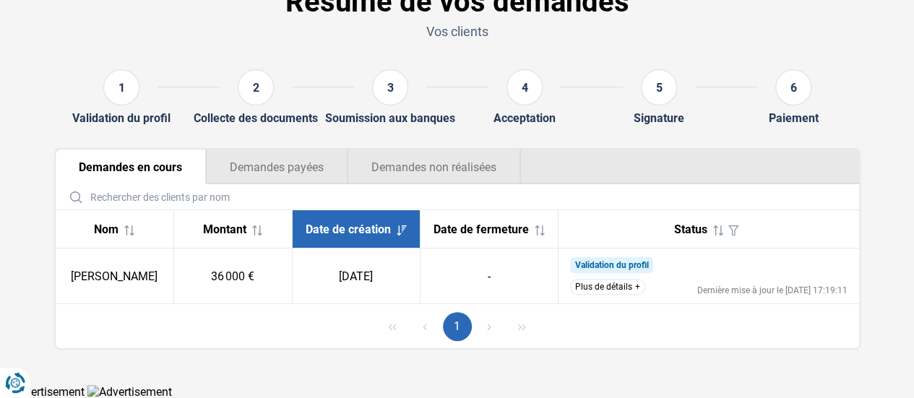
click at [620, 285] on button "Plus de détails" at bounding box center [607, 287] width 75 height 16
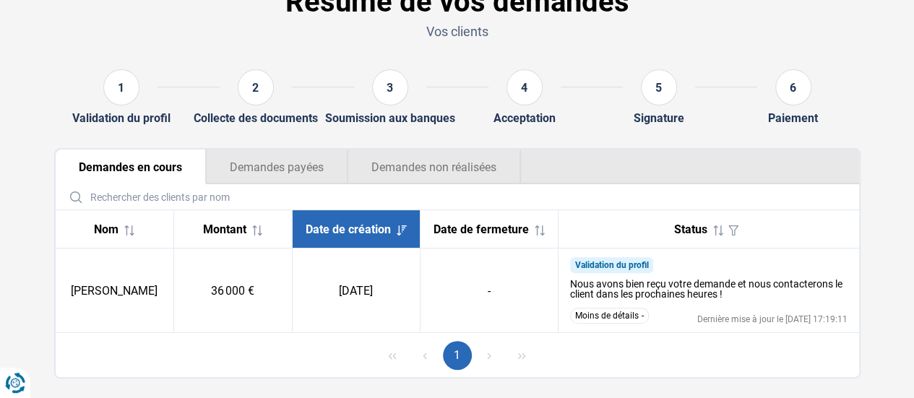
click at [464, 160] on button "Demandes non réalisées" at bounding box center [434, 167] width 173 height 35
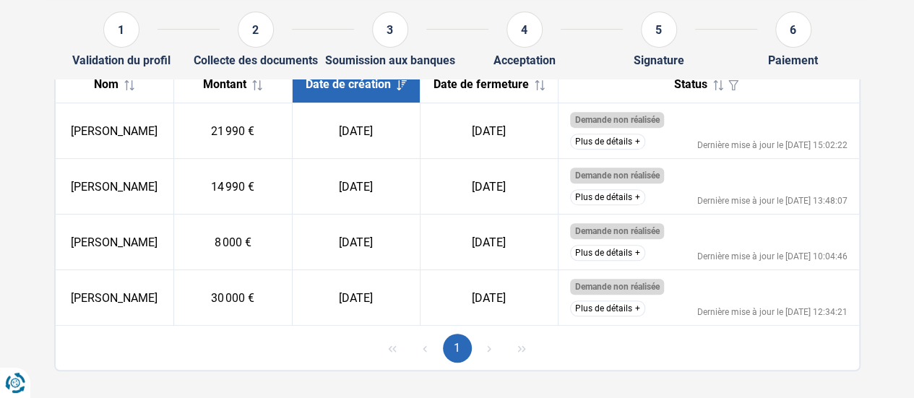
scroll to position [49, 0]
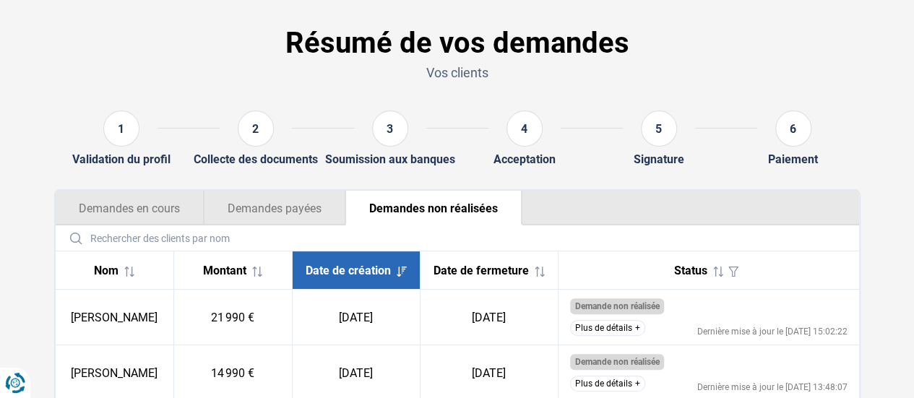
click at [111, 200] on button "Demandes en cours" at bounding box center [130, 208] width 148 height 35
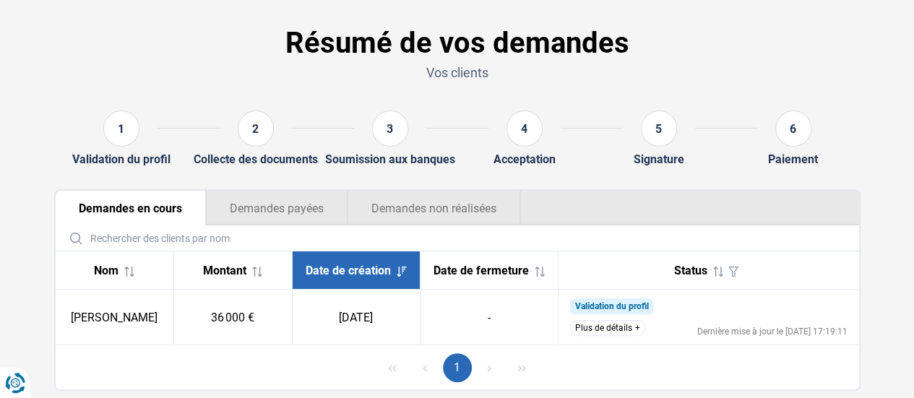
scroll to position [90, 0]
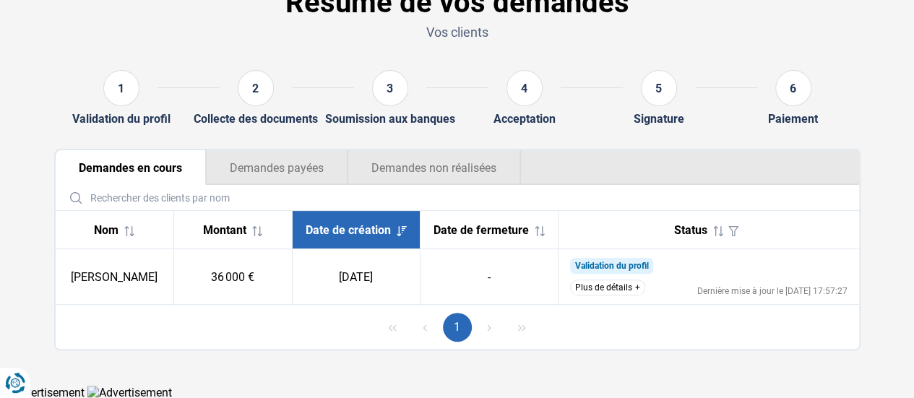
scroll to position [90, 0]
drag, startPoint x: 695, startPoint y: 290, endPoint x: 838, endPoint y: 290, distance: 143.1
click at [838, 290] on td "Validation du profil Nous sommes déjà en contact avec le client et recueillons …" at bounding box center [709, 277] width 301 height 56
click at [617, 291] on button "Plus de détails" at bounding box center [607, 287] width 75 height 16
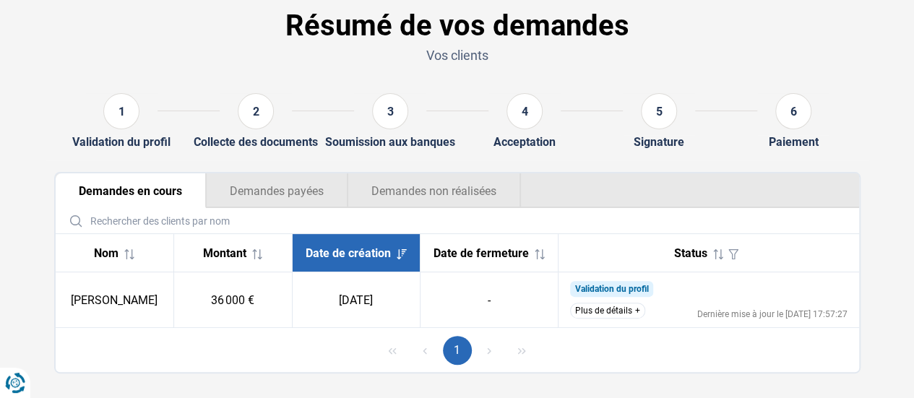
scroll to position [90, 0]
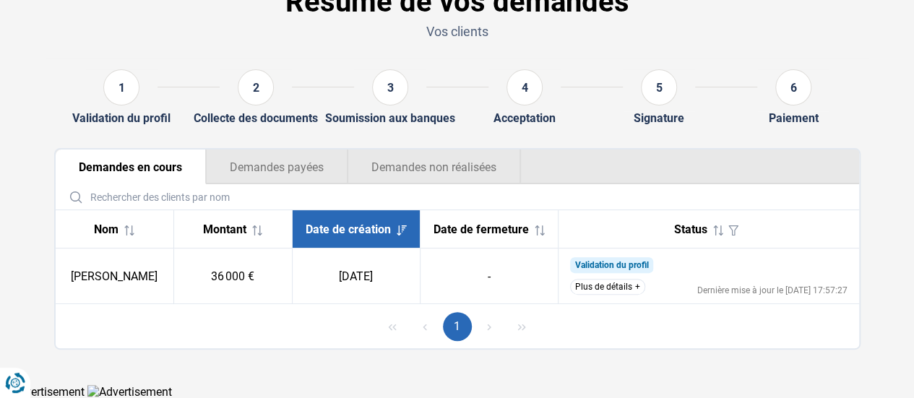
click at [603, 288] on button "Plus de détails" at bounding box center [607, 287] width 75 height 16
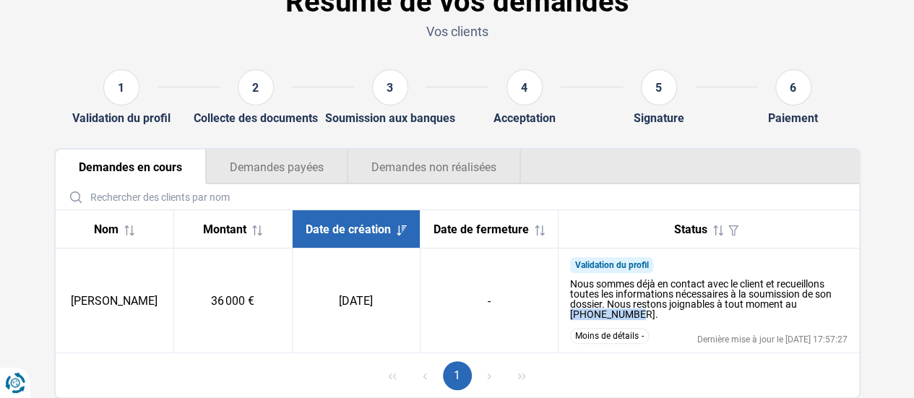
drag, startPoint x: 640, startPoint y: 321, endPoint x: 564, endPoint y: 319, distance: 76.6
click at [564, 319] on td "Validation du profil Nous sommes déjà en contact avec le client et recueillons …" at bounding box center [709, 301] width 301 height 105
copy div "+3228860076."
click at [794, 297] on div "Nous sommes déjà en contact avec le client et recueillons toutes les informatio…" at bounding box center [709, 299] width 278 height 40
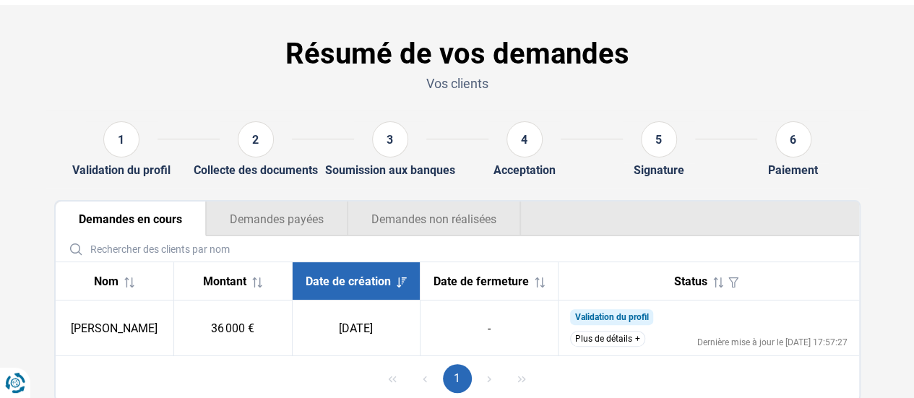
scroll to position [90, 0]
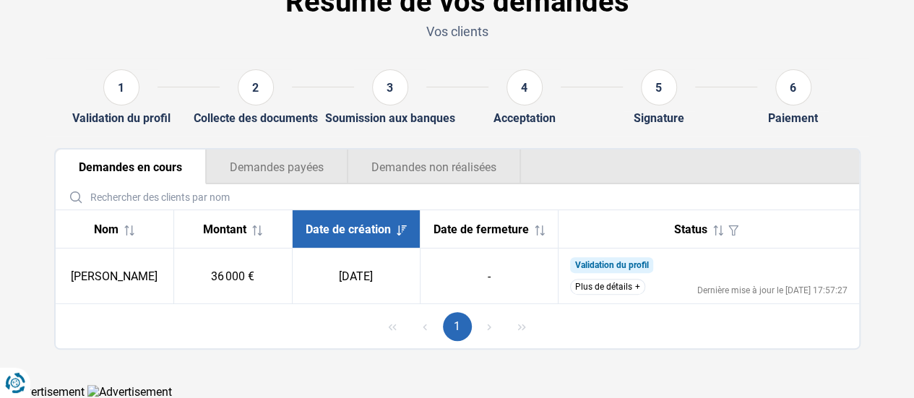
click at [630, 288] on button "Plus de détails" at bounding box center [607, 287] width 75 height 16
